Goal: Find specific page/section: Find specific page/section

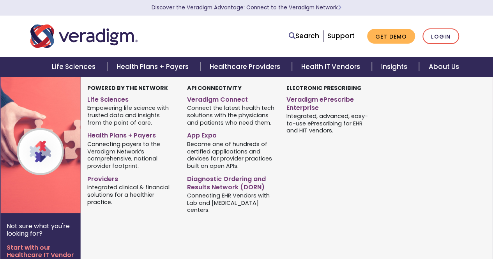
scroll to position [989, 0]
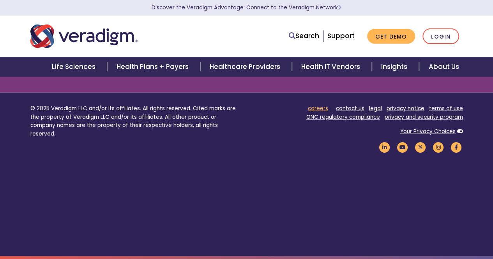
click at [241, 107] on link "careers" at bounding box center [318, 108] width 20 height 7
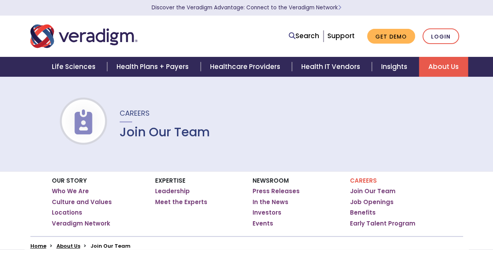
scroll to position [7, 0]
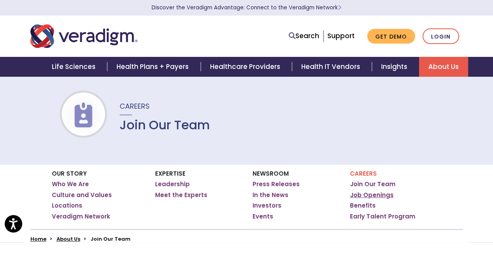
click at [371, 196] on link "Job Openings" at bounding box center [372, 195] width 44 height 8
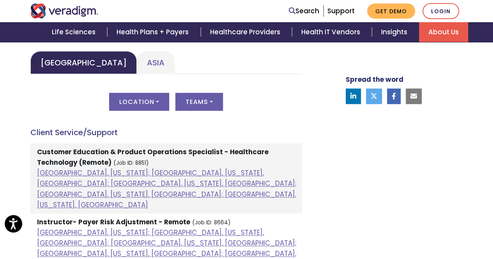
scroll to position [394, 0]
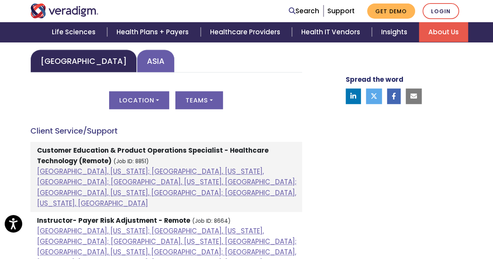
click at [137, 62] on link "Asia" at bounding box center [156, 61] width 38 height 23
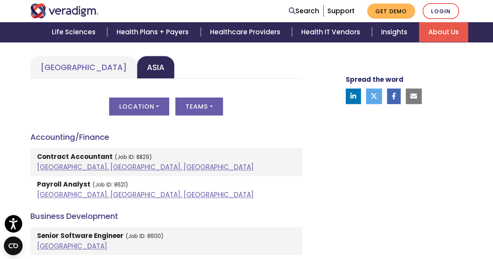
scroll to position [380, 0]
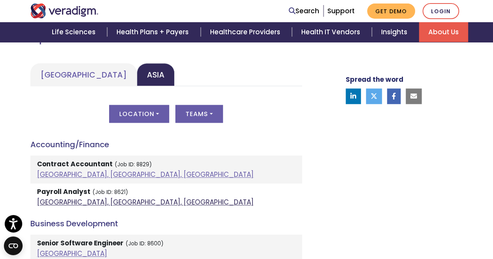
click at [58, 202] on link "[GEOGRAPHIC_DATA], [GEOGRAPHIC_DATA], [GEOGRAPHIC_DATA]" at bounding box center [145, 202] width 217 height 9
